Goal: Book appointment/travel/reservation

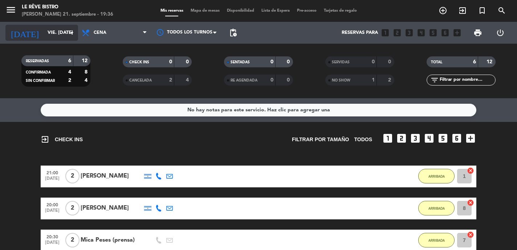
click at [67, 34] on input "vie. [DATE]" at bounding box center [75, 32] width 63 height 13
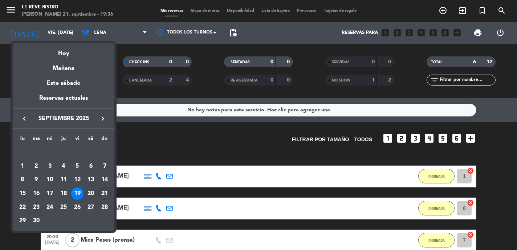
click at [35, 207] on div "23" at bounding box center [36, 207] width 12 height 12
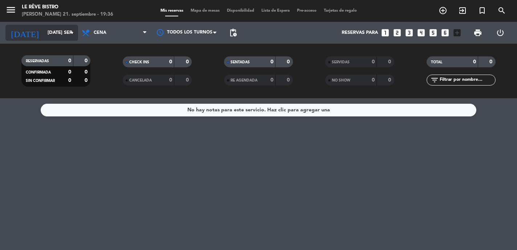
click at [59, 38] on input "[DATE] sep." at bounding box center [75, 32] width 63 height 13
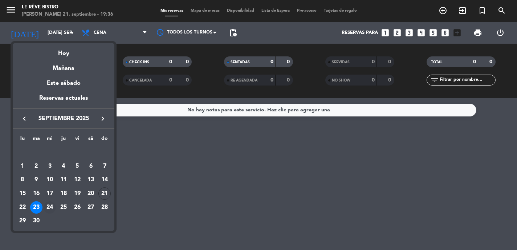
click at [50, 206] on div "24" at bounding box center [50, 207] width 12 height 12
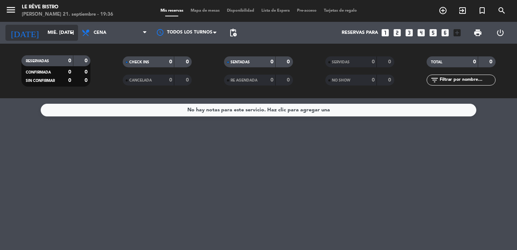
click at [61, 33] on input "mié. [DATE]" at bounding box center [75, 32] width 63 height 13
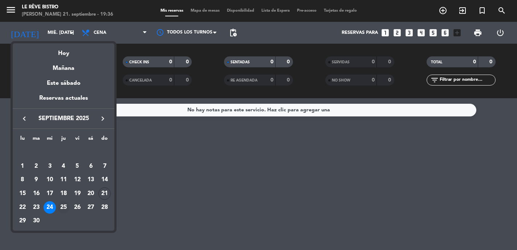
click at [62, 203] on div "25" at bounding box center [63, 207] width 12 height 12
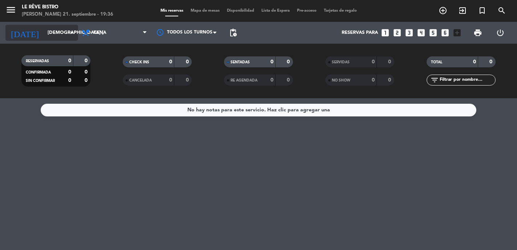
click at [60, 40] on div "[DATE] [DEMOGRAPHIC_DATA] [DATE] arrow_drop_down" at bounding box center [41, 33] width 73 height 16
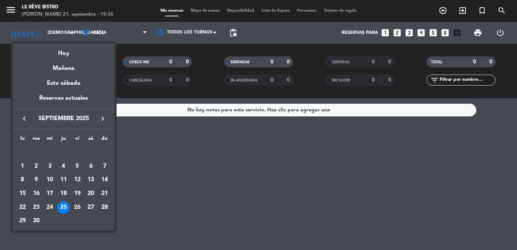
click at [79, 208] on div "26" at bounding box center [77, 207] width 12 height 12
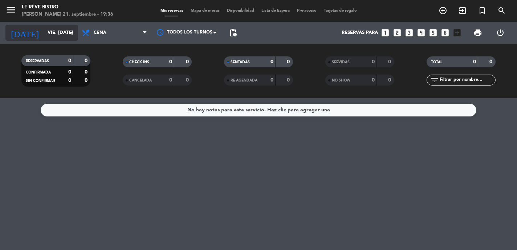
click at [73, 35] on icon "arrow_drop_down" at bounding box center [72, 32] width 9 height 9
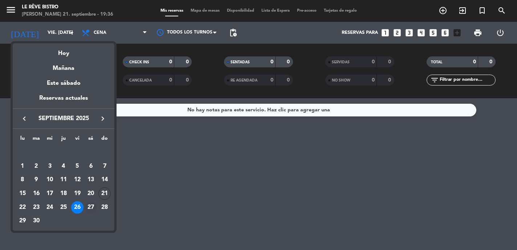
click at [94, 207] on div "27" at bounding box center [91, 207] width 12 height 12
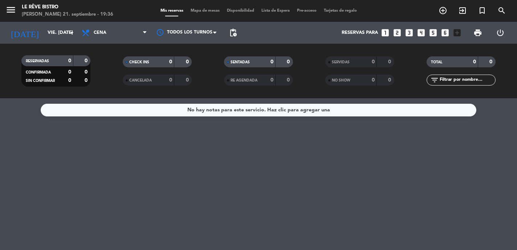
type input "sáb. [DATE]"
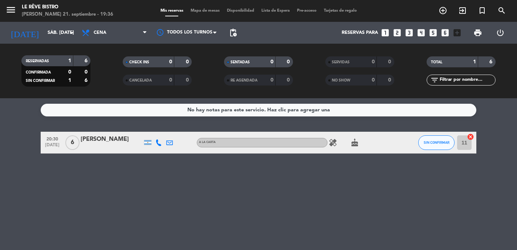
click at [334, 141] on icon "healing" at bounding box center [333, 142] width 9 height 9
click at [356, 143] on icon "cake" at bounding box center [355, 142] width 9 height 9
